Goal: Task Accomplishment & Management: Complete application form

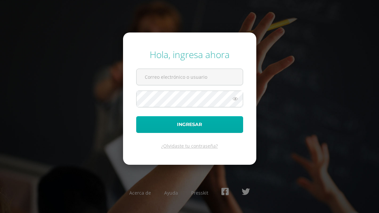
type input "[EMAIL_ADDRESS][DOMAIN_NAME]"
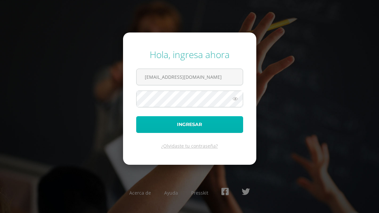
click at [183, 126] on button "Ingresar" at bounding box center [189, 124] width 107 height 17
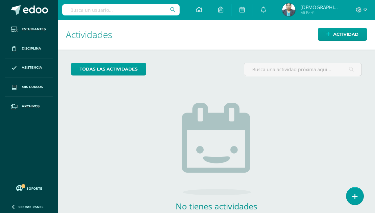
click at [295, 11] on img at bounding box center [288, 9] width 13 height 13
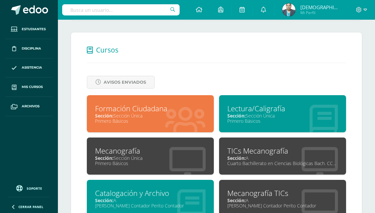
scroll to position [237, 0]
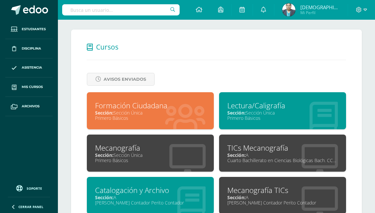
click at [160, 118] on div "Primero Básicos" at bounding box center [150, 118] width 110 height 6
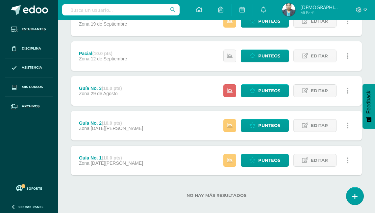
scroll to position [223, 0]
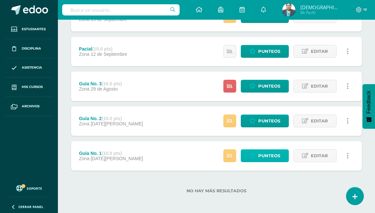
click at [267, 157] on span "Punteos" at bounding box center [269, 156] width 22 height 12
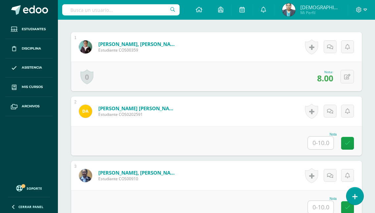
scroll to position [220, 0]
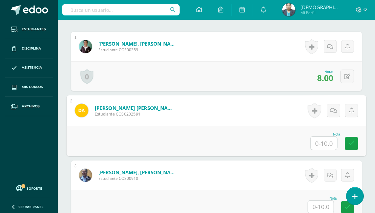
click at [316, 139] on input "text" at bounding box center [324, 143] width 26 height 13
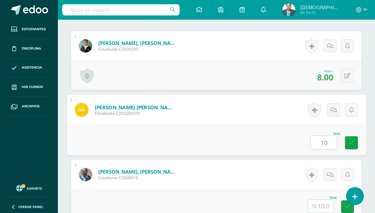
type input "10"
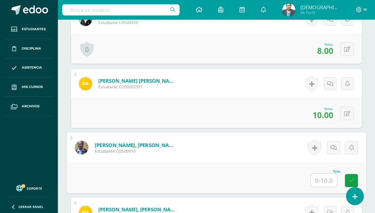
scroll to position [273, 0]
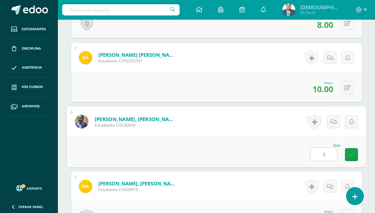
type input "10"
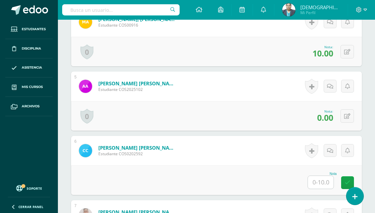
scroll to position [457, 0]
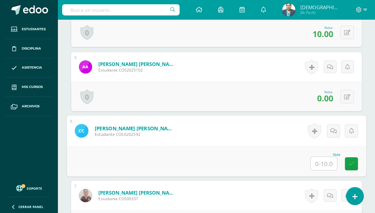
click at [318, 159] on input "text" at bounding box center [324, 163] width 26 height 13
type input "10"
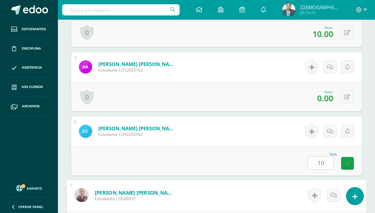
scroll to position [576, 0]
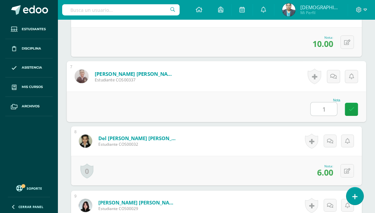
type input "10"
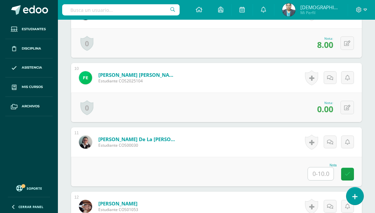
scroll to position [786, 0]
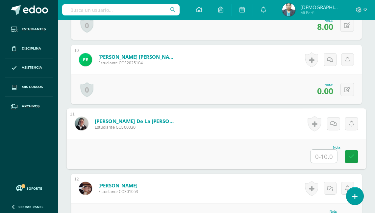
click at [316, 154] on input "text" at bounding box center [324, 156] width 26 height 13
type input "10"
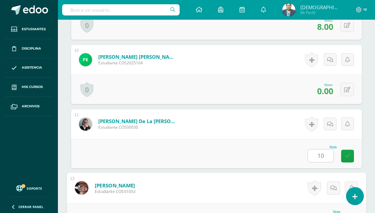
scroll to position [798, 0]
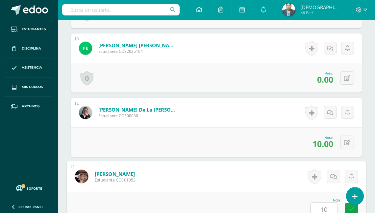
type input "10"
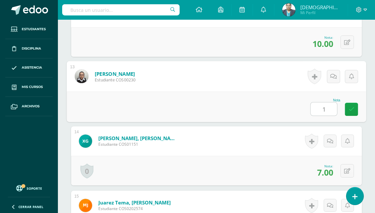
type input "10"
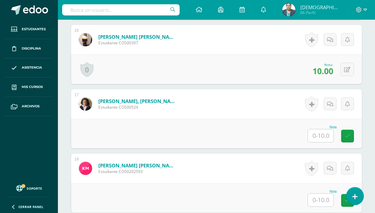
scroll to position [1199, 0]
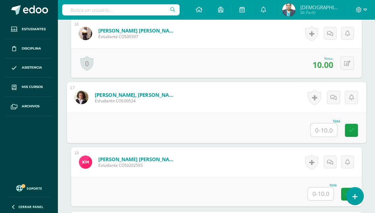
click at [321, 126] on input "text" at bounding box center [324, 130] width 26 height 13
type input "10"
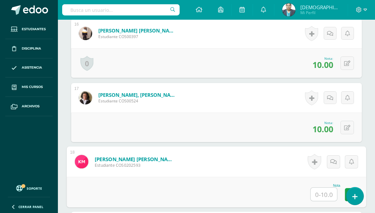
type input "0"
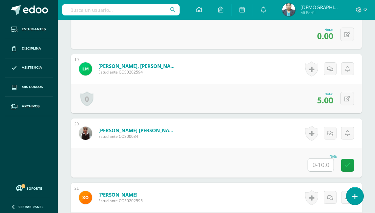
scroll to position [1383, 0]
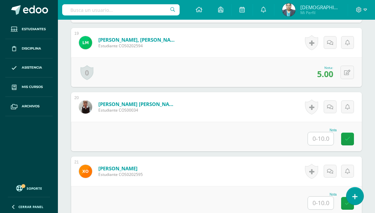
click at [322, 137] on input "text" at bounding box center [321, 138] width 26 height 13
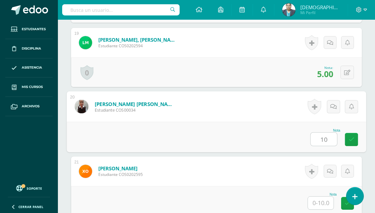
type input "10"
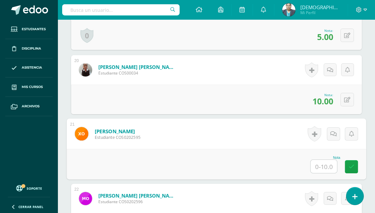
scroll to position [1436, 0]
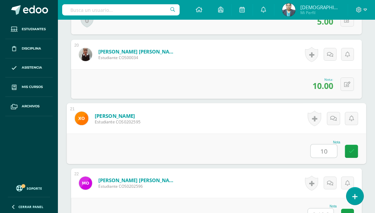
type input "10"
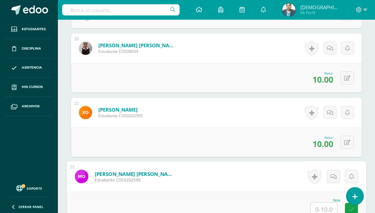
scroll to position [1468, 0]
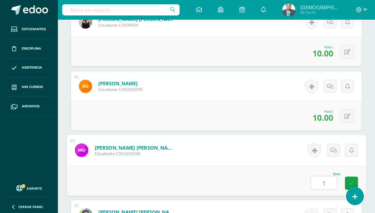
type input "10"
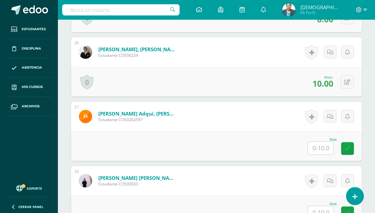
scroll to position [1837, 0]
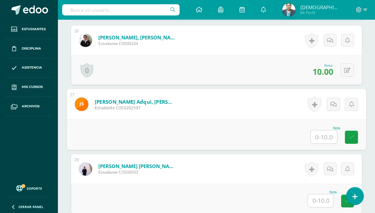
click at [319, 137] on input "text" at bounding box center [324, 136] width 26 height 13
type input "10"
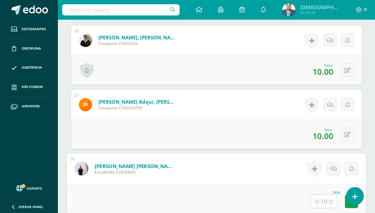
scroll to position [1889, 0]
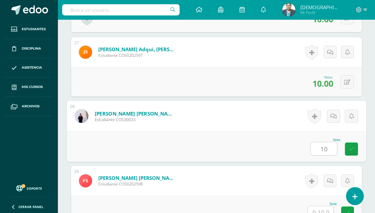
type input "10"
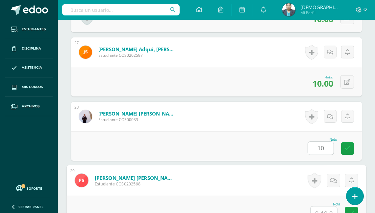
scroll to position [1893, 0]
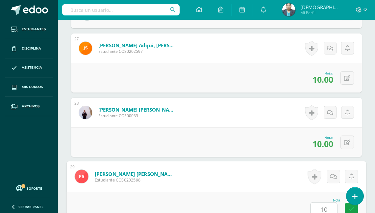
type input "10"
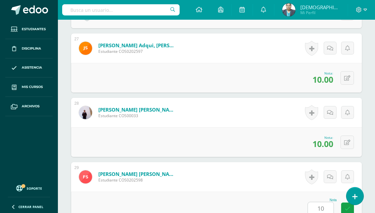
scroll to position [2058, 0]
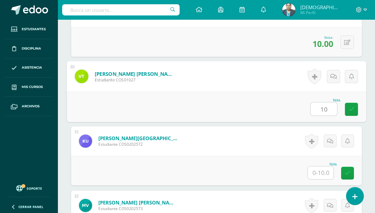
type input "10"
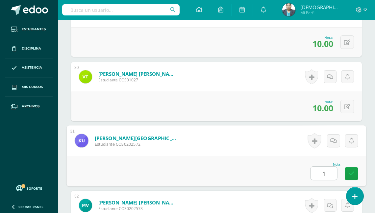
type input "10"
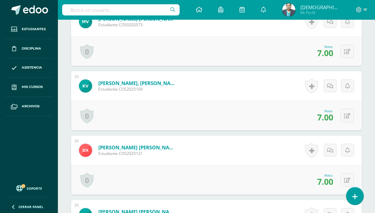
scroll to position [2321, 0]
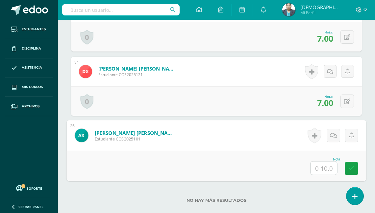
click at [319, 167] on input "text" at bounding box center [324, 168] width 26 height 13
type input "10"
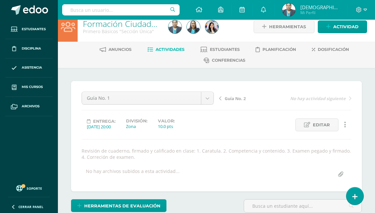
scroll to position [7, 0]
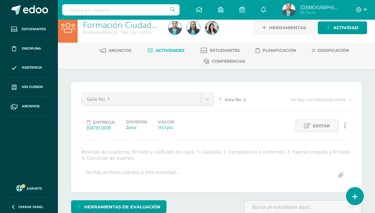
click at [160, 48] on span "Actividades" at bounding box center [169, 50] width 29 height 5
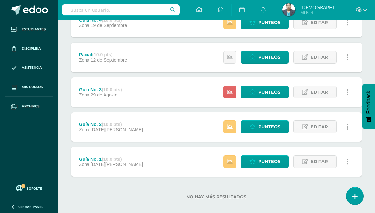
scroll to position [223, 0]
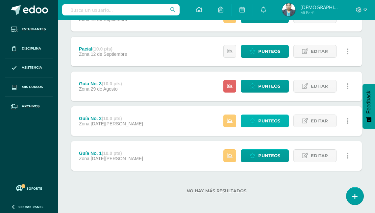
click at [264, 120] on span "Punteos" at bounding box center [269, 121] width 22 height 12
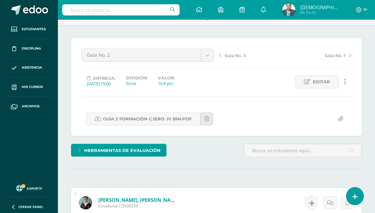
scroll to position [44, 0]
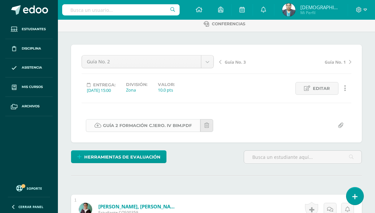
click at [154, 125] on link "GUÍA 2 FORMACIÓN C.1ERO. IV BIM.pdf" at bounding box center [143, 125] width 114 height 13
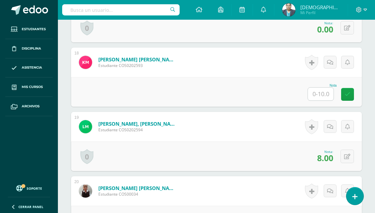
scroll to position [1316, 0]
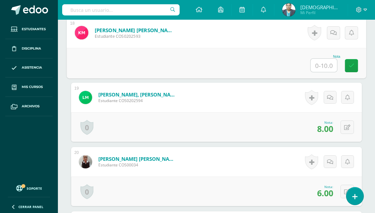
click at [325, 63] on input "text" at bounding box center [324, 65] width 26 height 13
type input "0"
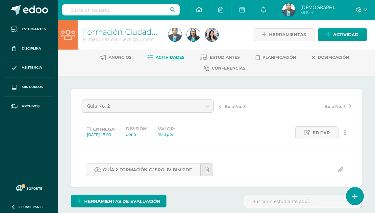
scroll to position [26, 0]
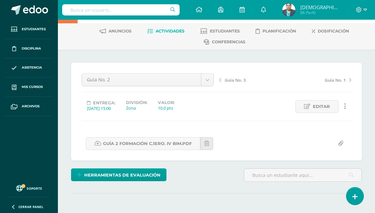
click at [174, 31] on span "Actividades" at bounding box center [169, 31] width 29 height 5
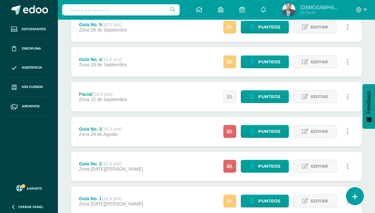
scroll to position [184, 0]
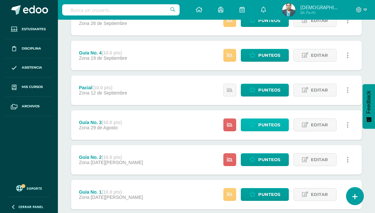
click at [263, 122] on span "Punteos" at bounding box center [269, 125] width 22 height 12
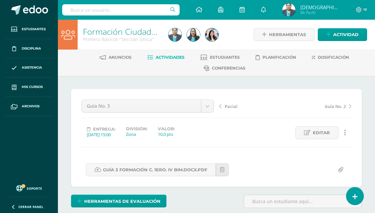
click at [171, 58] on span "Actividades" at bounding box center [169, 57] width 29 height 5
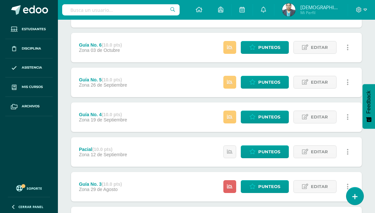
scroll to position [131, 0]
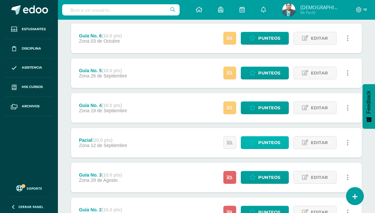
click at [268, 139] on span "Punteos" at bounding box center [269, 143] width 22 height 12
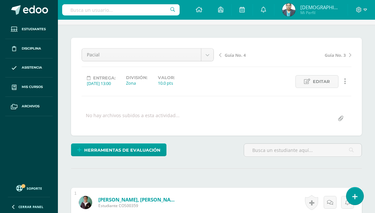
scroll to position [9, 0]
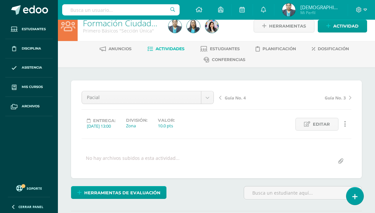
click at [170, 48] on span "Actividades" at bounding box center [169, 48] width 29 height 5
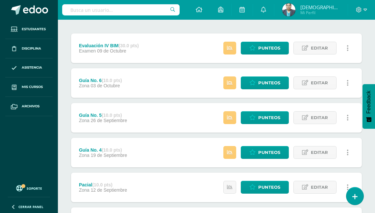
scroll to position [105, 0]
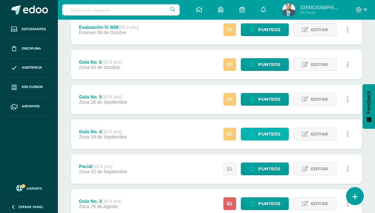
click at [275, 130] on span "Punteos" at bounding box center [269, 134] width 22 height 12
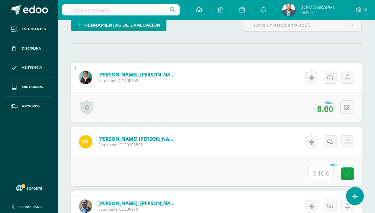
scroll to position [177, 0]
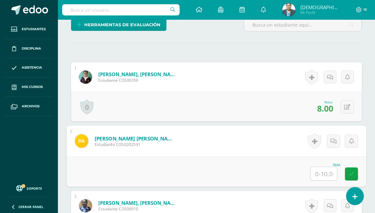
click at [324, 170] on input "text" at bounding box center [324, 173] width 26 height 13
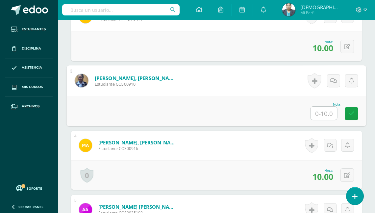
scroll to position [280, 0]
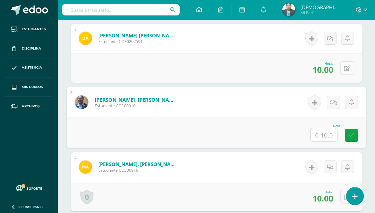
click at [345, 66] on button at bounding box center [346, 67] width 13 height 13
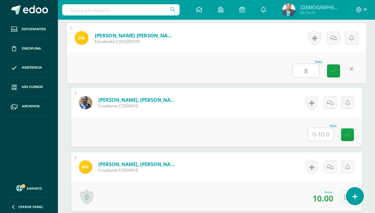
type input "8"
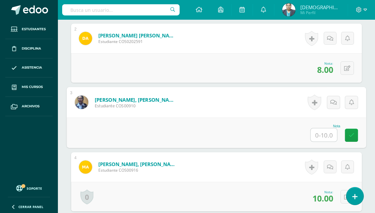
type input "8"
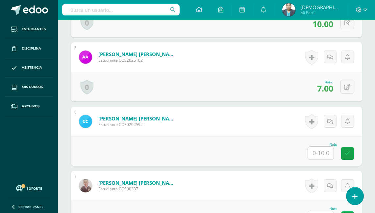
scroll to position [464, 0]
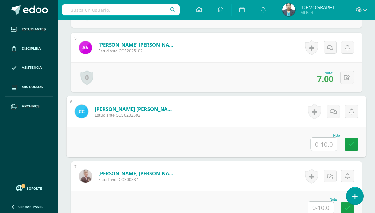
click at [320, 141] on input "text" at bounding box center [324, 144] width 26 height 13
type input "8"
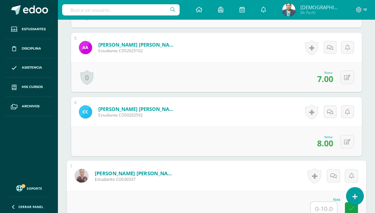
type input "8"
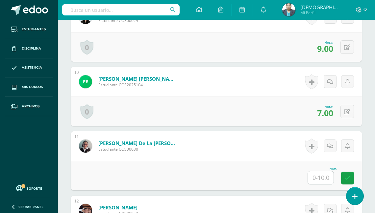
scroll to position [753, 0]
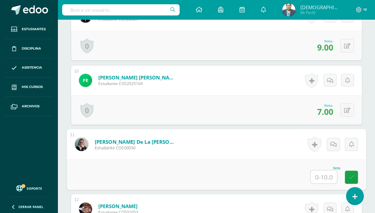
click at [316, 176] on input "text" at bounding box center [324, 177] width 26 height 13
type input "8"
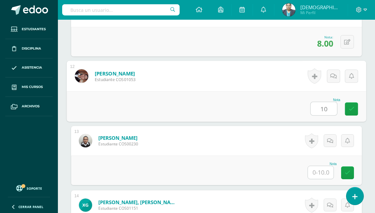
type input "10"
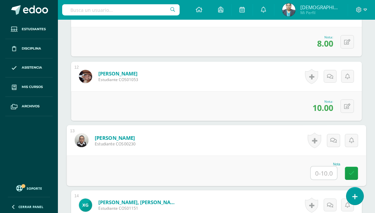
type input "8"
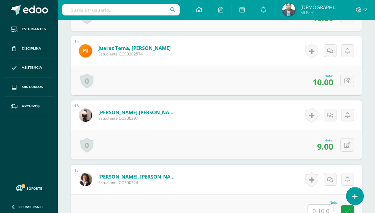
scroll to position [1123, 0]
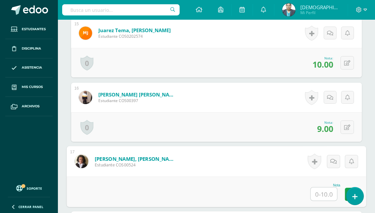
click at [329, 191] on input "text" at bounding box center [324, 194] width 26 height 13
type input "8"
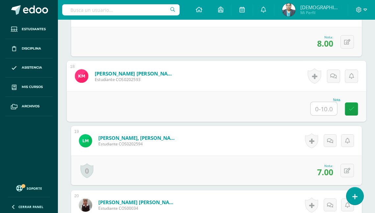
type input "0"
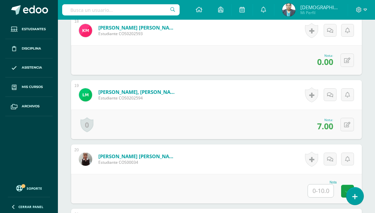
scroll to position [1325, 0]
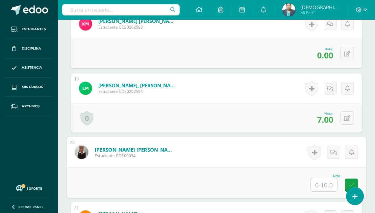
click at [319, 184] on input "text" at bounding box center [324, 184] width 26 height 13
type input "8"
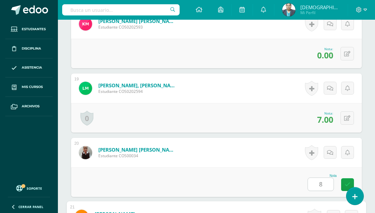
scroll to position [1466, 0]
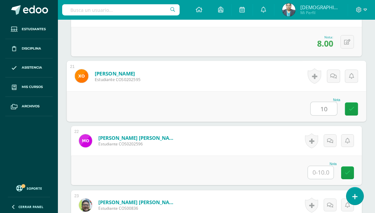
type input "10"
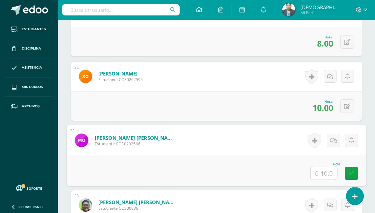
type input "8"
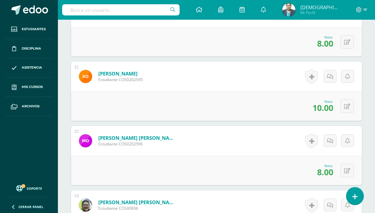
scroll to position [1413, 0]
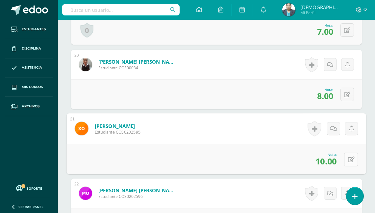
click at [346, 158] on button at bounding box center [351, 160] width 14 height 14
type input "8"
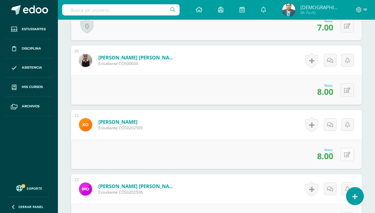
scroll to position [1466, 0]
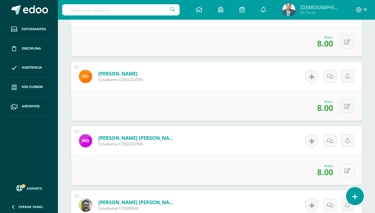
click at [347, 168] on icon at bounding box center [347, 171] width 6 height 6
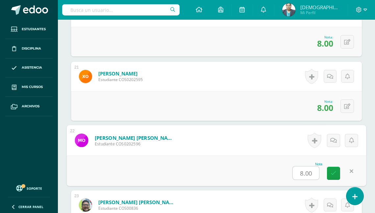
type input "7"
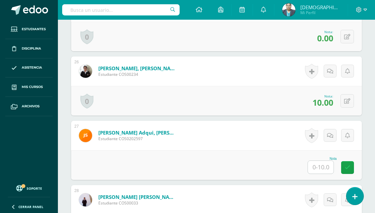
scroll to position [1808, 0]
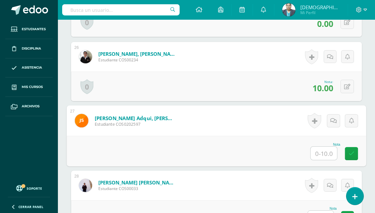
click at [323, 153] on input "text" at bounding box center [324, 153] width 26 height 13
type input "7"
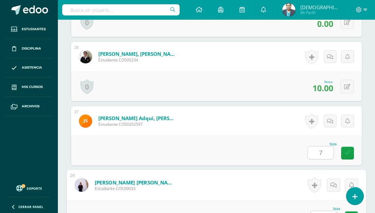
scroll to position [1816, 0]
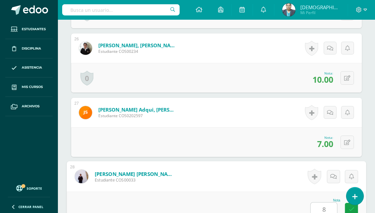
type input "8"
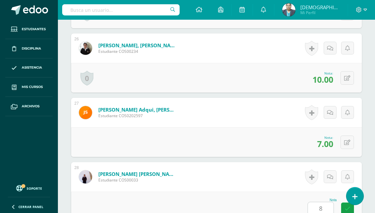
scroll to position [1981, 0]
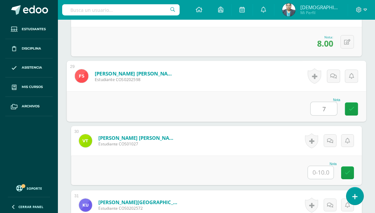
type input "7"
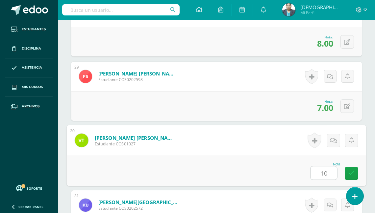
type input "10"
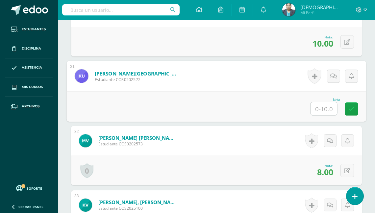
type input "8"
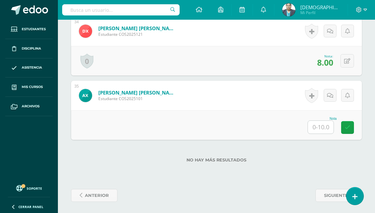
scroll to position [2322, 0]
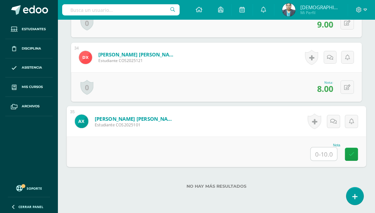
click at [322, 154] on input "text" at bounding box center [324, 154] width 26 height 13
type input "8"
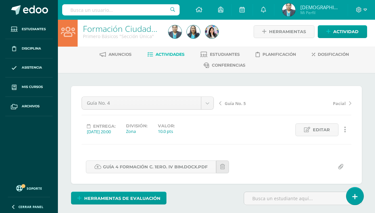
scroll to position [0, 0]
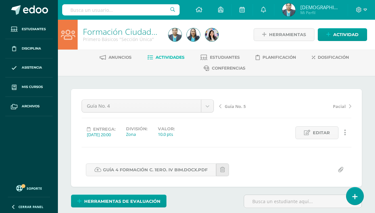
click at [171, 57] on span "Actividades" at bounding box center [169, 57] width 29 height 5
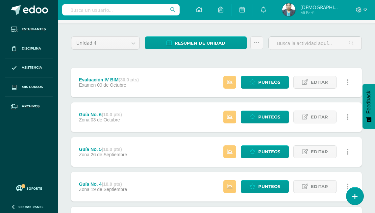
scroll to position [79, 0]
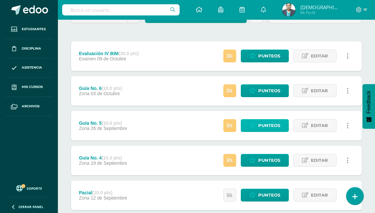
click at [268, 124] on span "Punteos" at bounding box center [269, 126] width 22 height 12
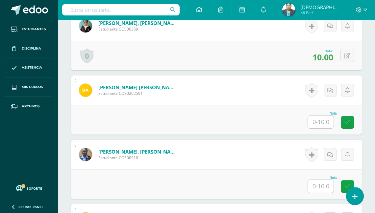
scroll to position [228, 0]
click at [320, 120] on input "text" at bounding box center [321, 121] width 26 height 13
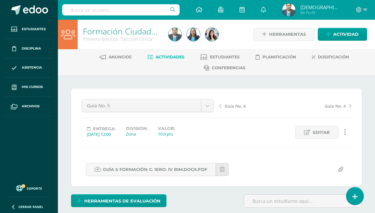
scroll to position [0, 0]
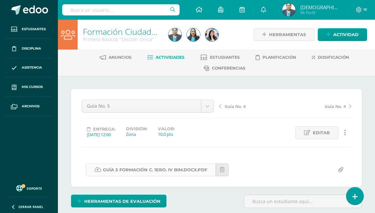
click at [145, 170] on link "GUÍA 5 FORMACIÓN C. 1ERO. IV BIM.docx.pdf" at bounding box center [151, 170] width 130 height 13
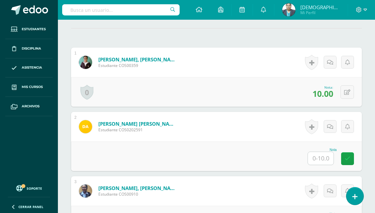
scroll to position [199, 0]
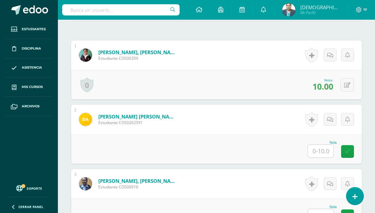
click at [319, 150] on input "text" at bounding box center [321, 151] width 26 height 13
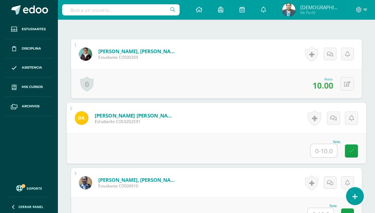
scroll to position [200, 0]
type input "10"
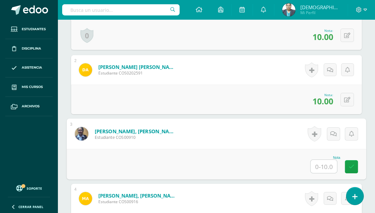
scroll to position [258, 0]
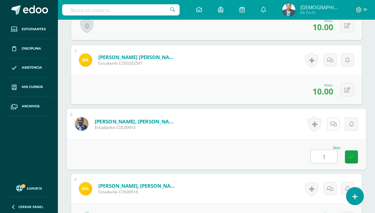
type input "10"
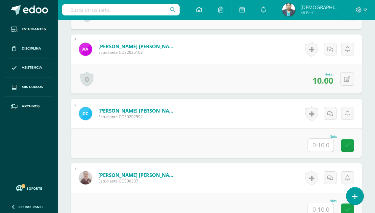
scroll to position [469, 0]
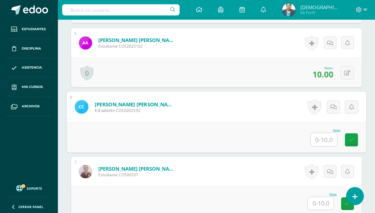
click at [321, 139] on input "text" at bounding box center [324, 139] width 26 height 13
click at [348, 135] on icon at bounding box center [351, 138] width 7 height 6
type input "10"
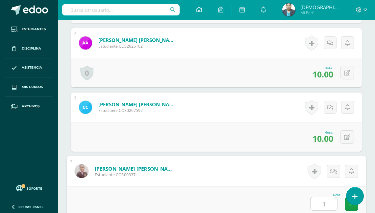
type input "10"
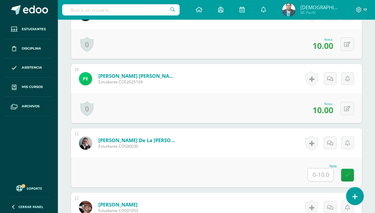
scroll to position [784, 0]
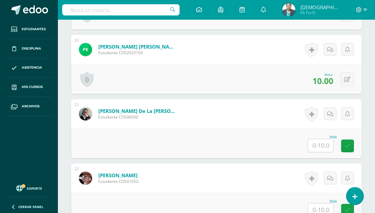
click at [321, 145] on input "text" at bounding box center [321, 145] width 26 height 13
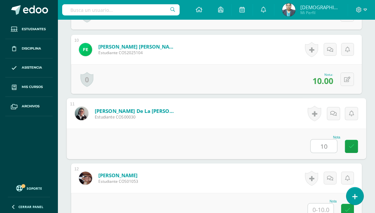
type input "10"
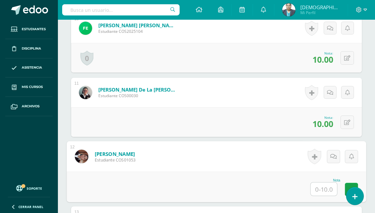
scroll to position [812, 0]
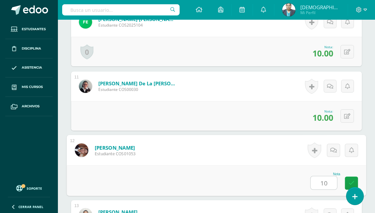
type input "10"
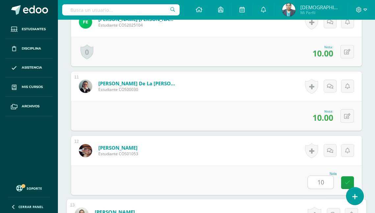
scroll to position [951, 0]
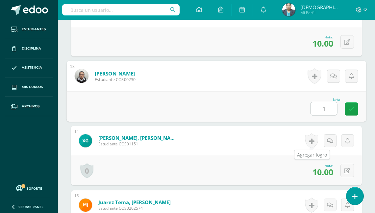
type input "10"
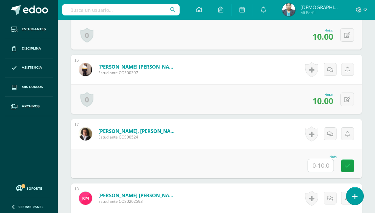
scroll to position [1161, 0]
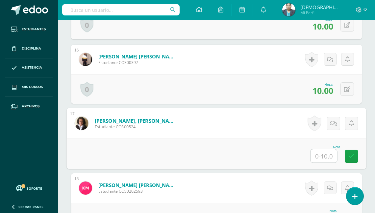
click at [320, 153] on input "text" at bounding box center [324, 156] width 26 height 13
type input "10"
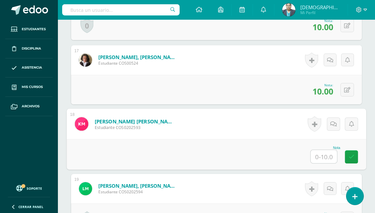
scroll to position [1225, 0]
type input "0"
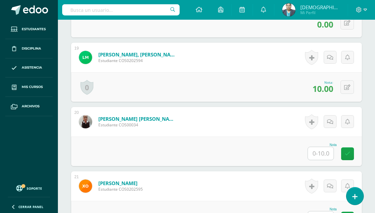
scroll to position [1382, 0]
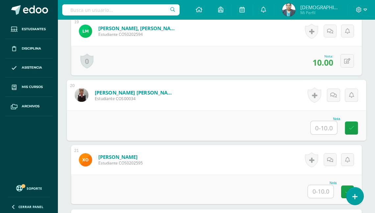
click at [321, 124] on input "text" at bounding box center [324, 127] width 26 height 13
type input "10"
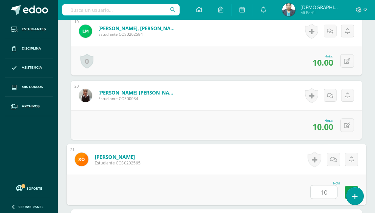
type input "10"
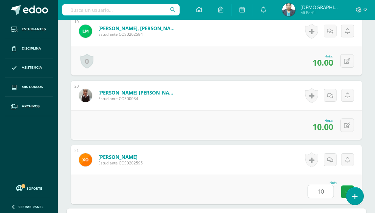
scroll to position [1530, 0]
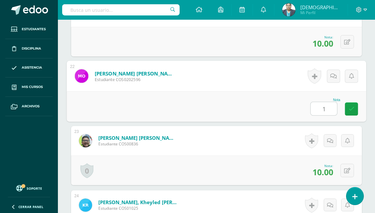
type input "10"
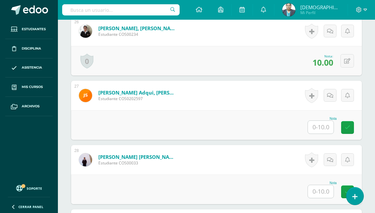
scroll to position [1846, 0]
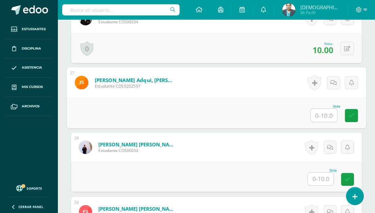
click at [320, 114] on input "text" at bounding box center [324, 115] width 26 height 13
type input "10"
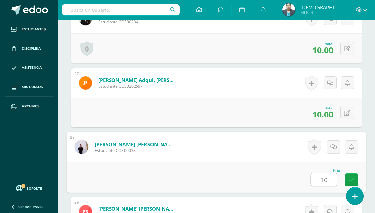
type input "10"
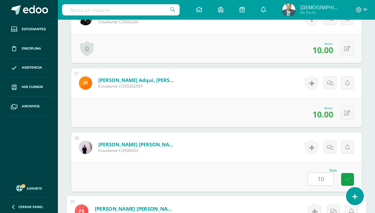
scroll to position [1981, 0]
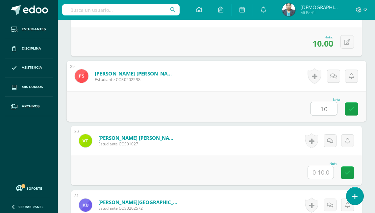
type input "10"
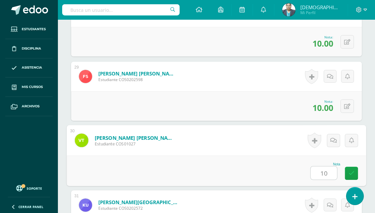
type input "10"
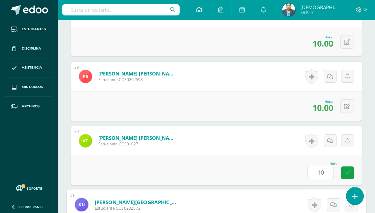
scroll to position [2110, 0]
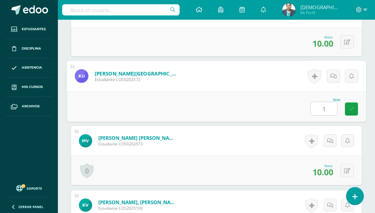
type input "10"
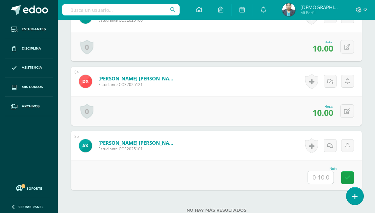
scroll to position [2320, 0]
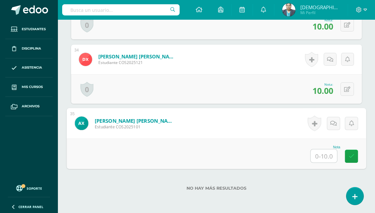
click at [323, 154] on input "text" at bounding box center [324, 156] width 26 height 13
type input "10"
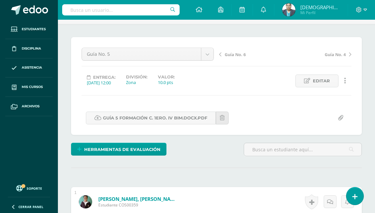
scroll to position [7, 0]
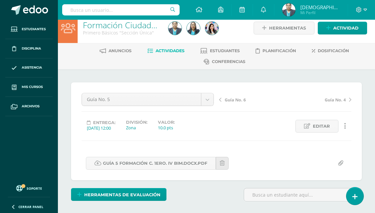
click at [172, 50] on span "Actividades" at bounding box center [169, 50] width 29 height 5
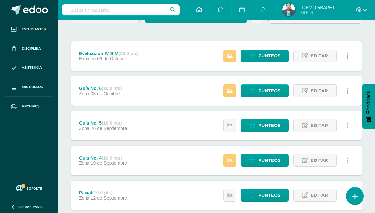
scroll to position [105, 0]
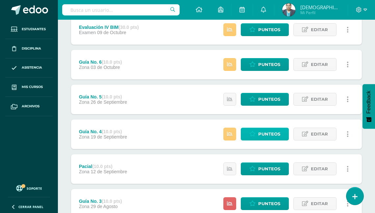
click at [266, 135] on span "Punteos" at bounding box center [269, 134] width 22 height 12
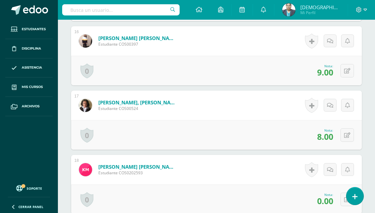
scroll to position [1180, 0]
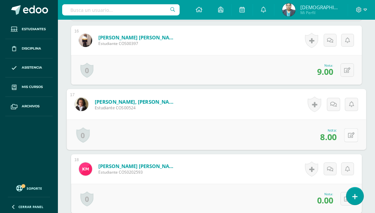
click at [347, 134] on button at bounding box center [351, 135] width 14 height 14
type input "0"
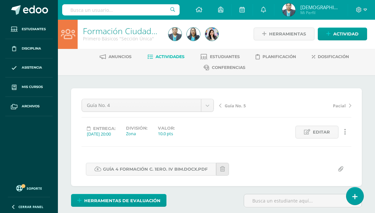
scroll to position [0, 0]
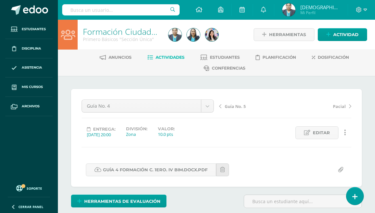
click at [171, 58] on span "Actividades" at bounding box center [169, 57] width 29 height 5
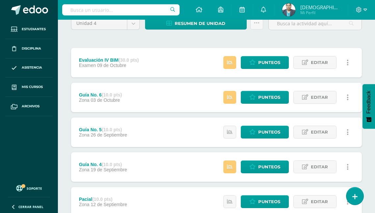
scroll to position [79, 0]
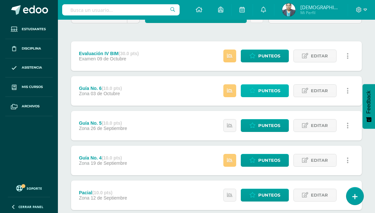
click at [267, 89] on span "Punteos" at bounding box center [269, 91] width 22 height 12
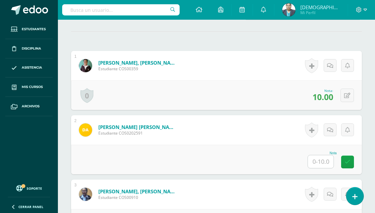
scroll to position [207, 0]
click at [321, 160] on input "text" at bounding box center [321, 161] width 26 height 13
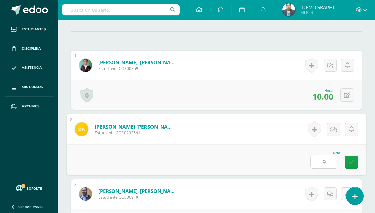
type input "9"
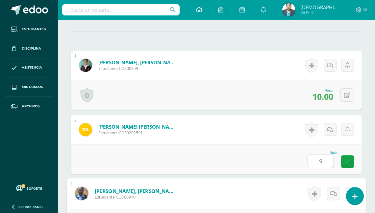
scroll to position [325, 0]
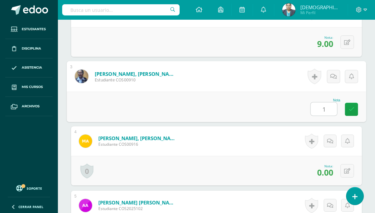
type input "10"
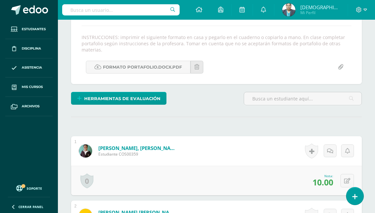
scroll to position [88, 0]
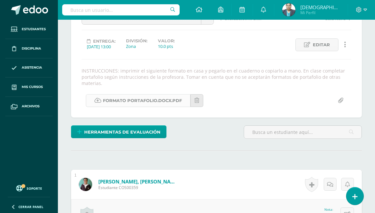
click at [157, 98] on link "FORMATO PORTAFOLIO.docx.pdf" at bounding box center [138, 100] width 105 height 13
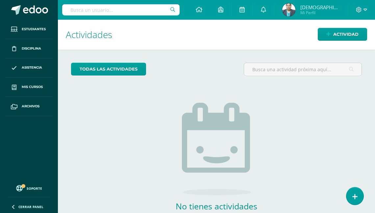
click at [295, 8] on img at bounding box center [288, 9] width 13 height 13
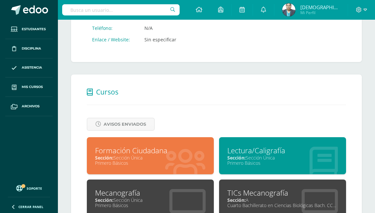
scroll to position [237, 0]
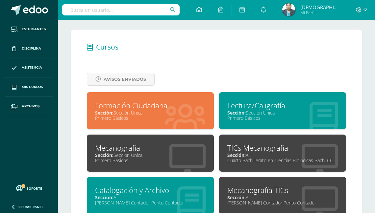
click at [154, 122] on div "Formación Ciudadana Sección: Sección Única Primero Básicos" at bounding box center [150, 110] width 127 height 37
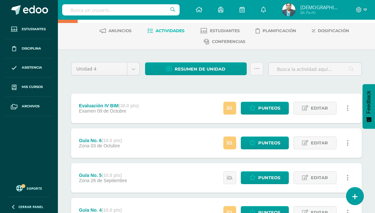
scroll to position [26, 0]
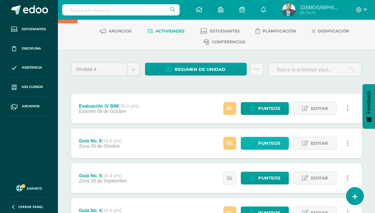
click at [260, 141] on span "Punteos" at bounding box center [269, 143] width 22 height 12
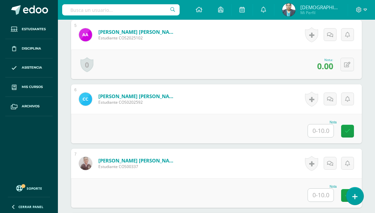
scroll to position [496, 0]
click at [325, 130] on input "text" at bounding box center [321, 130] width 26 height 13
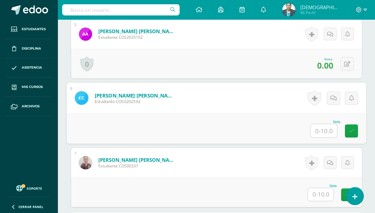
scroll to position [497, 0]
type input "8"
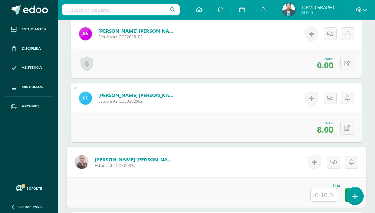
type input "0"
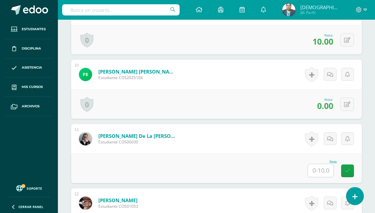
scroll to position [786, 0]
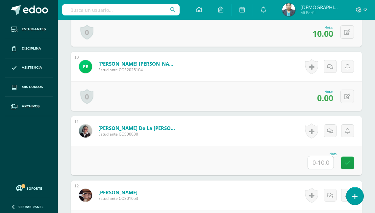
click at [318, 159] on input "text" at bounding box center [321, 162] width 26 height 13
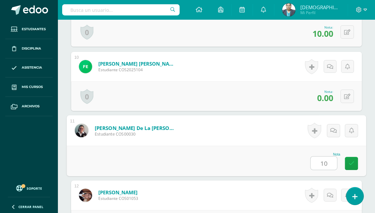
type input "10"
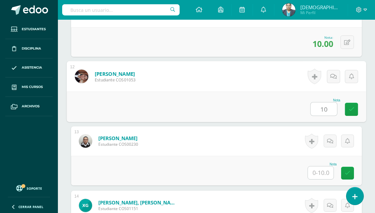
type input "10"
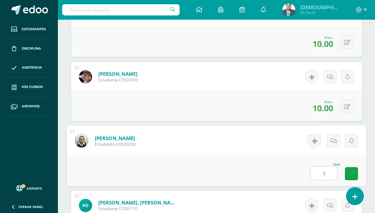
type input "10"
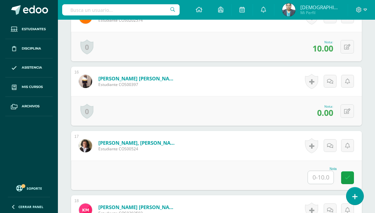
scroll to position [1167, 0]
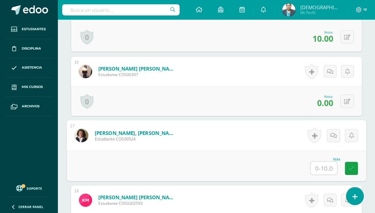
click at [324, 167] on input "text" at bounding box center [324, 168] width 26 height 13
type input "10"
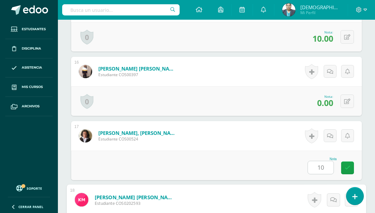
scroll to position [1291, 0]
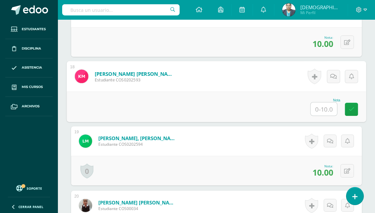
type input "0"
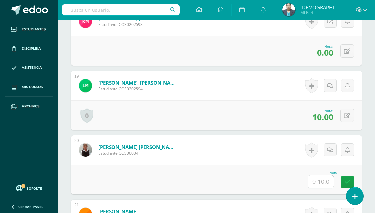
scroll to position [1396, 0]
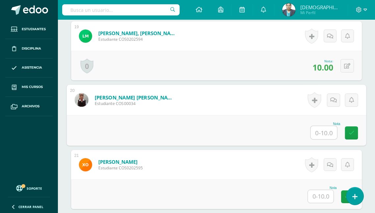
click at [323, 129] on input "text" at bounding box center [324, 132] width 26 height 13
type input "0"
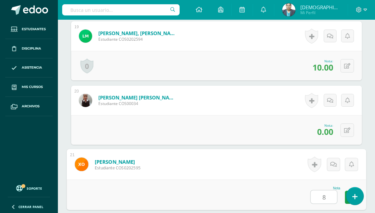
type input "8"
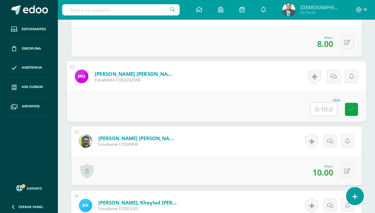
type input "8"
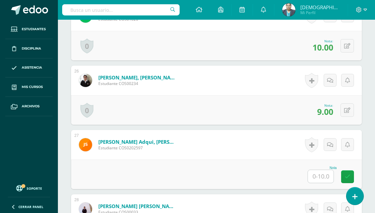
scroll to position [1812, 0]
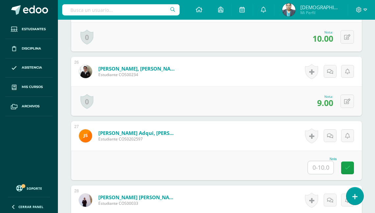
click at [319, 166] on input "text" at bounding box center [321, 167] width 26 height 13
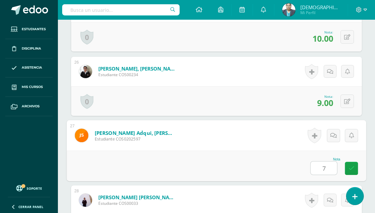
type input "7"
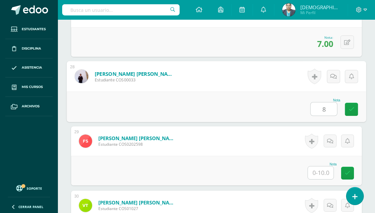
type input "8"
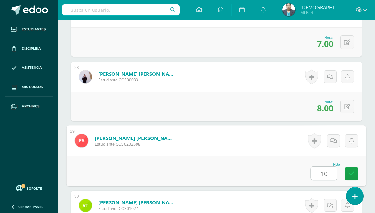
type input "10"
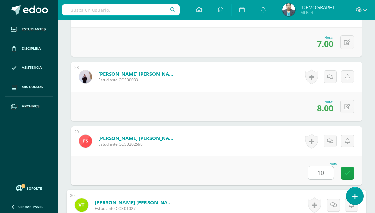
scroll to position [2064, 0]
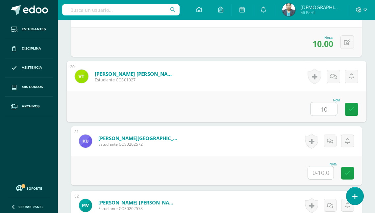
type input "10"
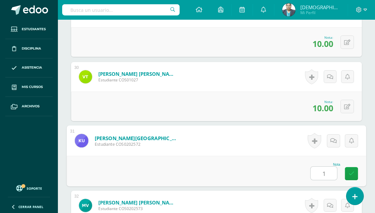
type input "10"
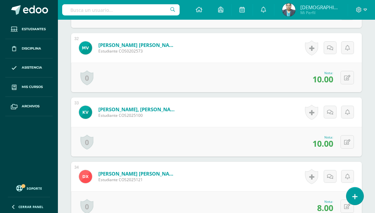
scroll to position [2327, 0]
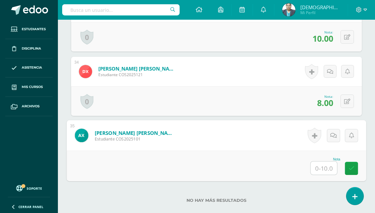
click at [317, 165] on input "text" at bounding box center [324, 168] width 26 height 13
type input "10"
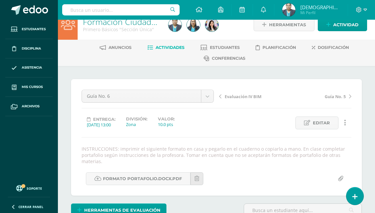
scroll to position [0, 0]
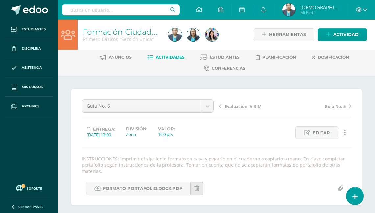
click at [179, 57] on span "Actividades" at bounding box center [169, 57] width 29 height 5
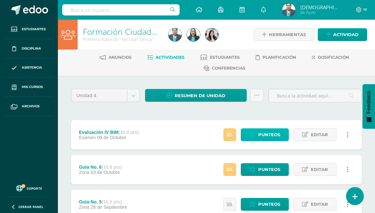
click at [263, 135] on span "Punteos" at bounding box center [269, 135] width 22 height 12
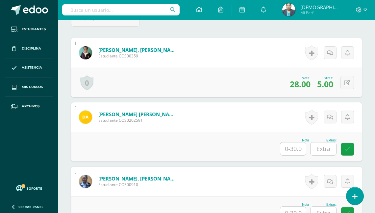
scroll to position [256, 0]
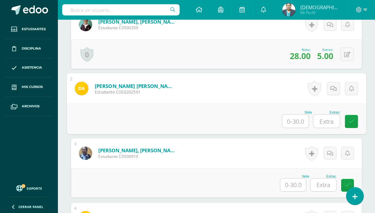
click at [294, 121] on input "text" at bounding box center [295, 121] width 26 height 13
type input "25"
click at [327, 121] on input "text" at bounding box center [326, 121] width 26 height 13
type input "5"
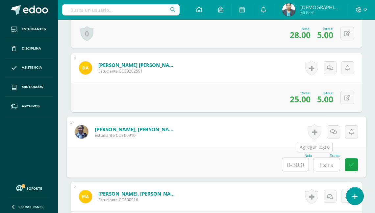
scroll to position [308, 0]
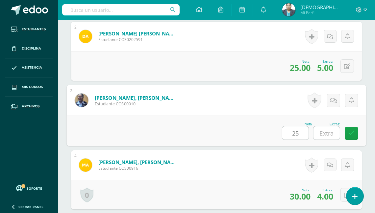
type input "25"
click at [332, 130] on input "text" at bounding box center [326, 133] width 26 height 13
type input "5"
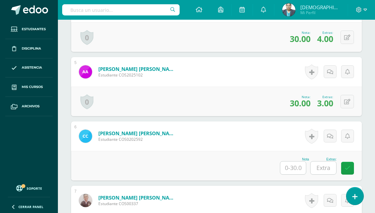
scroll to position [492, 0]
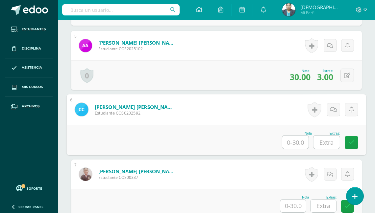
click at [297, 141] on input "text" at bounding box center [295, 142] width 26 height 13
type input "25"
click at [321, 137] on input "text" at bounding box center [326, 142] width 26 height 13
type input "6"
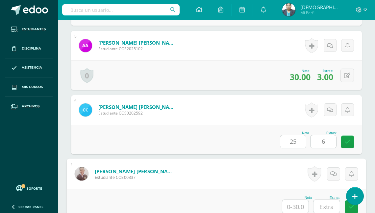
type input "25.00"
click at [346, 137] on button at bounding box center [346, 139] width 13 height 13
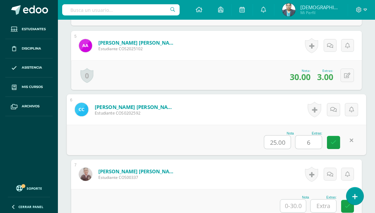
click at [309, 139] on input "6" at bounding box center [308, 142] width 26 height 13
type input "5"
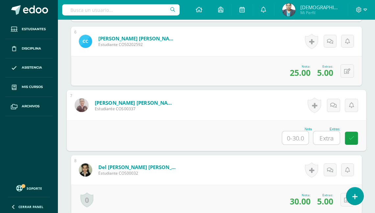
scroll to position [571, 0]
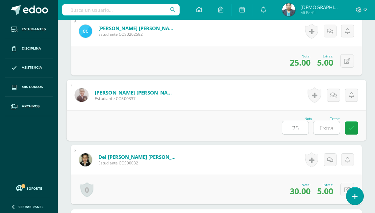
type input "25"
click at [331, 122] on input "text" at bounding box center [326, 127] width 26 height 13
type input "5"
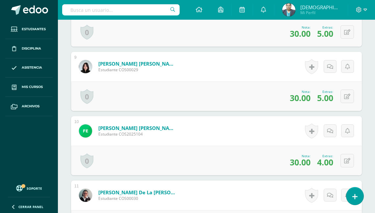
scroll to position [808, 0]
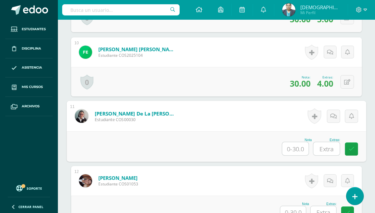
click at [294, 146] on input "text" at bounding box center [295, 148] width 26 height 13
type input "25"
click at [333, 146] on input "text" at bounding box center [326, 148] width 26 height 13
type input "5"
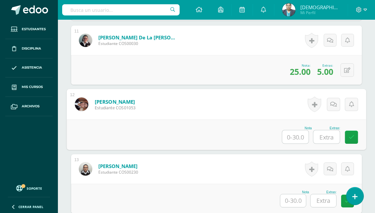
scroll to position [891, 0]
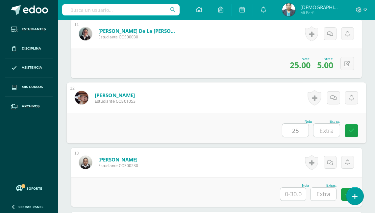
type input "25"
click at [327, 130] on input "text" at bounding box center [326, 130] width 26 height 13
type input "5"
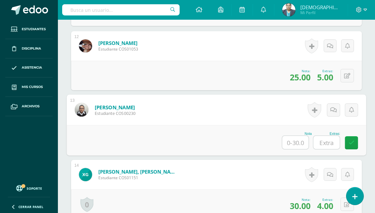
scroll to position [996, 0]
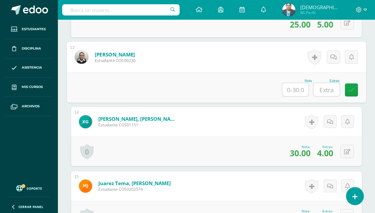
click at [297, 87] on input "text" at bounding box center [295, 89] width 26 height 13
type input "25"
click at [327, 86] on input "text" at bounding box center [326, 89] width 26 height 13
type input "5"
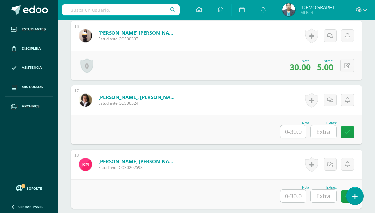
scroll to position [1259, 0]
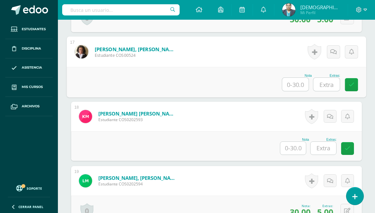
click at [296, 84] on input "text" at bounding box center [295, 84] width 26 height 13
type input "25"
click at [327, 80] on input "text" at bounding box center [326, 84] width 26 height 13
type input "5"
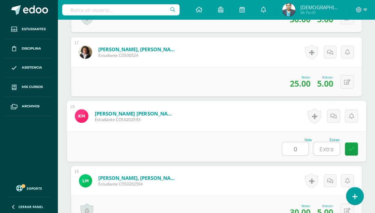
type input "0"
click at [327, 152] on input "text" at bounding box center [326, 148] width 26 height 13
type input "0"
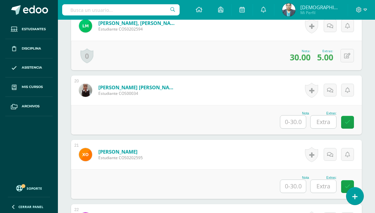
scroll to position [1417, 0]
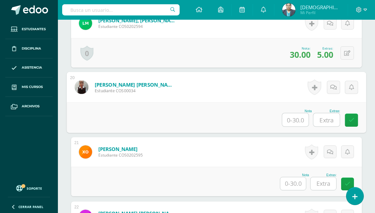
click at [292, 116] on input "text" at bounding box center [295, 119] width 26 height 13
type input "25"
click at [328, 117] on input "text" at bounding box center [326, 119] width 26 height 13
type input "5"
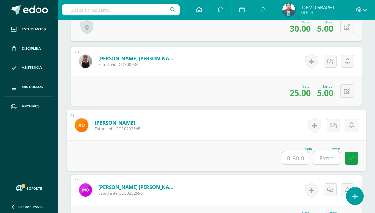
scroll to position [1469, 0]
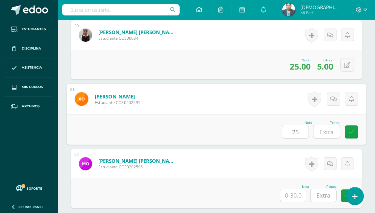
type input "25"
click at [331, 131] on input "text" at bounding box center [326, 131] width 26 height 13
type input "5"
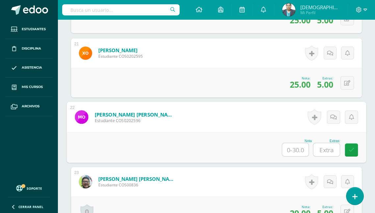
scroll to position [1522, 0]
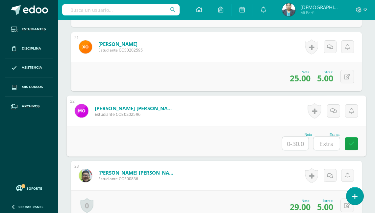
click at [297, 141] on input "text" at bounding box center [295, 143] width 26 height 13
type input "25"
click at [326, 139] on input "text" at bounding box center [326, 143] width 26 height 13
type input "5"
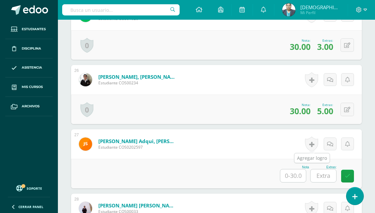
scroll to position [1837, 0]
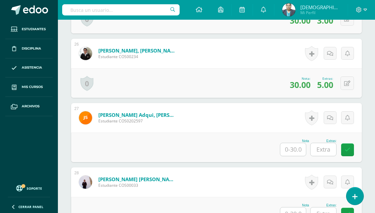
click at [293, 148] on input "text" at bounding box center [293, 149] width 26 height 13
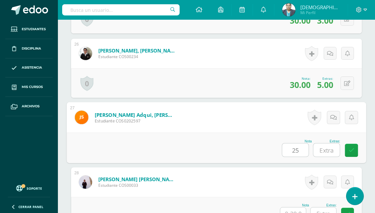
type input "25"
click at [332, 150] on input "text" at bounding box center [326, 150] width 26 height 13
type input "5"
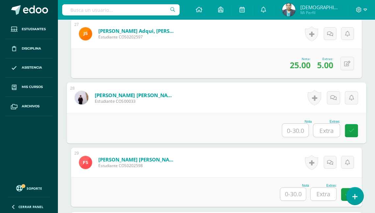
scroll to position [1921, 0]
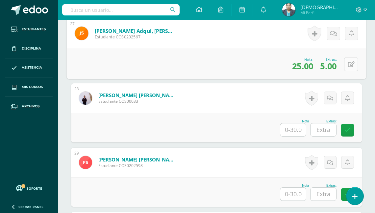
click at [349, 62] on icon at bounding box center [351, 64] width 7 height 6
click at [313, 64] on input "5" at bounding box center [308, 65] width 26 height 13
type input "1"
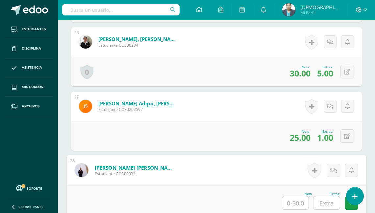
scroll to position [1843, 0]
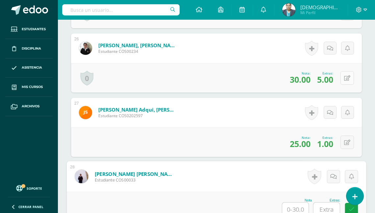
click at [346, 76] on button at bounding box center [346, 77] width 13 height 13
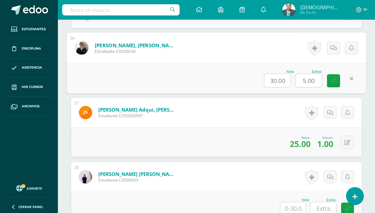
click at [223, 84] on div "Nota 30.00 Extras: 5.00" at bounding box center [216, 78] width 299 height 31
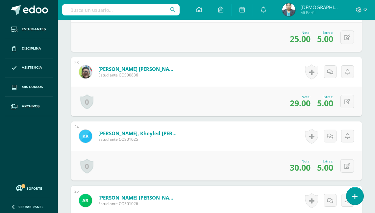
scroll to position [1606, 0]
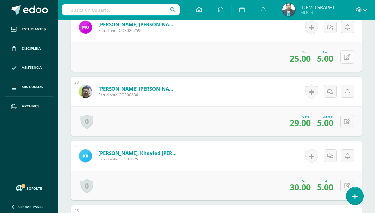
click at [346, 55] on button at bounding box center [346, 56] width 13 height 13
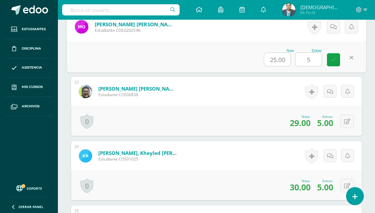
click at [313, 55] on input "5" at bounding box center [308, 59] width 26 height 13
type input "4"
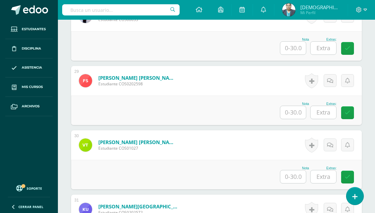
scroll to position [1921, 0]
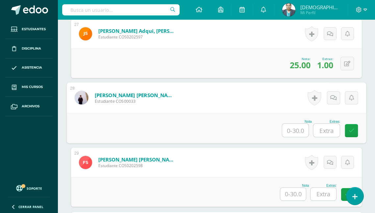
click at [291, 128] on input "text" at bounding box center [295, 130] width 26 height 13
type input "25"
click at [325, 125] on input "text" at bounding box center [326, 130] width 26 height 13
type input "2"
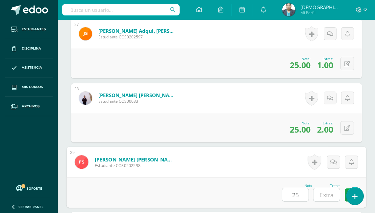
type input "25"
click at [324, 195] on input "text" at bounding box center [326, 194] width 26 height 13
type input "5"
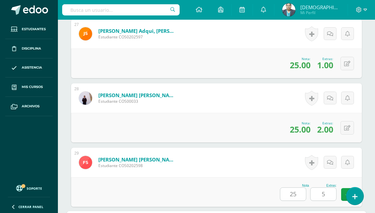
scroll to position [2072, 0]
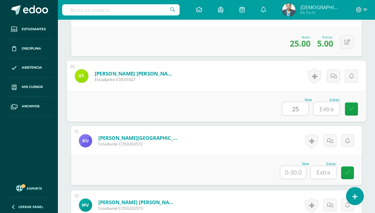
type input "25"
click at [327, 108] on input "text" at bounding box center [326, 108] width 26 height 13
type input "5"
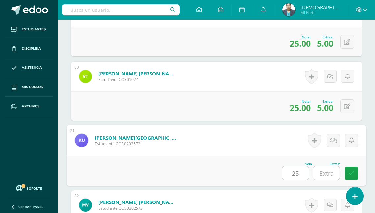
type input "25"
click at [328, 168] on input "text" at bounding box center [326, 173] width 26 height 13
type input "5"
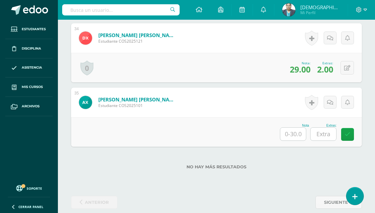
scroll to position [2375, 0]
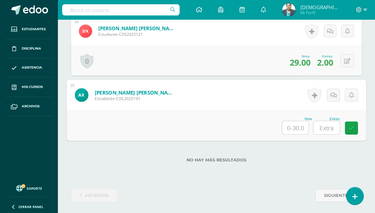
click at [294, 126] on input "text" at bounding box center [295, 127] width 26 height 13
type input "25"
click at [329, 125] on input "text" at bounding box center [326, 127] width 26 height 13
type input "3"
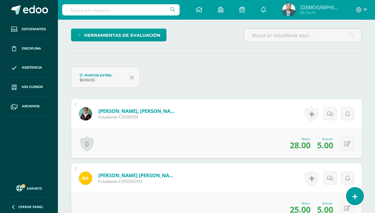
scroll to position [0, 0]
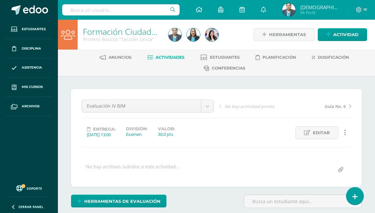
click at [171, 58] on span "Actividades" at bounding box center [169, 57] width 29 height 5
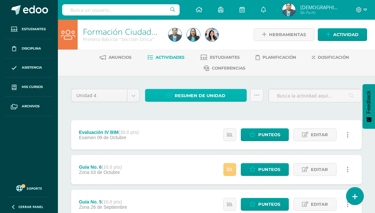
click at [204, 93] on span "Resumen de unidad" at bounding box center [200, 96] width 51 height 12
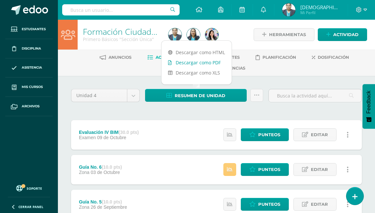
click at [200, 63] on link "Descargar como PDF" at bounding box center [196, 63] width 70 height 10
